Goal: Navigation & Orientation: Find specific page/section

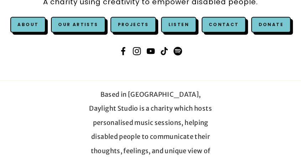
scroll to position [126, 0]
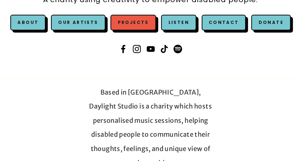
click at [142, 26] on link "Projects" at bounding box center [132, 23] width 45 height 16
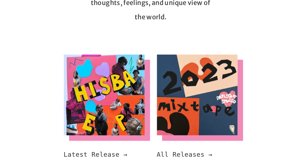
scroll to position [126, 0]
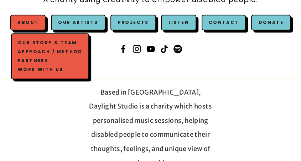
click at [44, 69] on link "Work with us" at bounding box center [50, 69] width 68 height 9
